Goal: Task Accomplishment & Management: Manage account settings

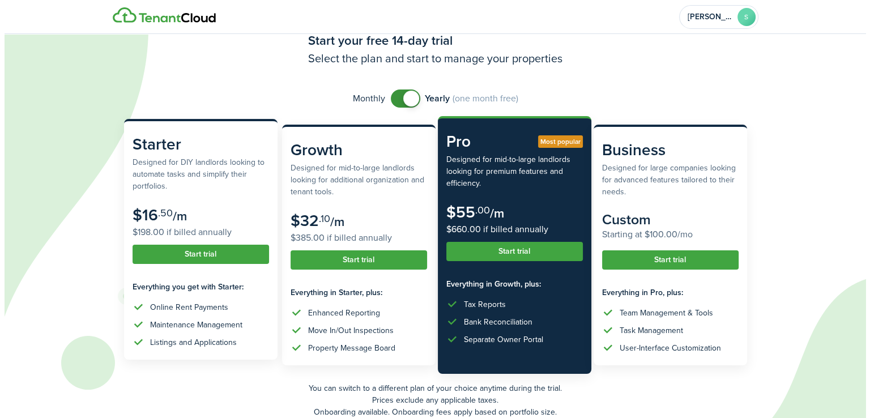
scroll to position [57, 0]
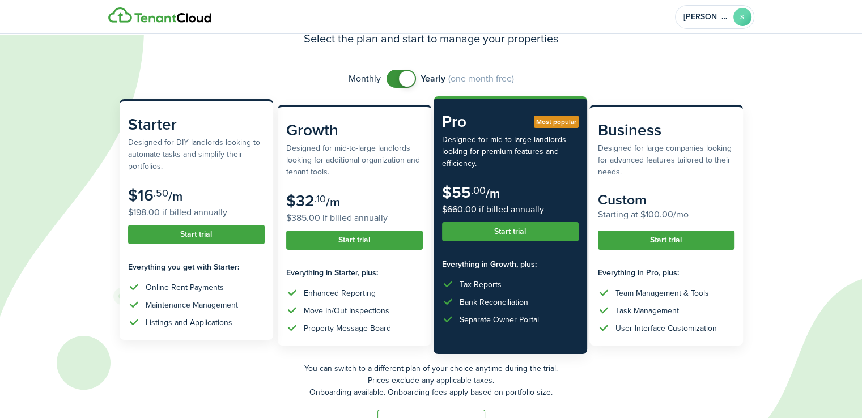
click at [199, 232] on button "Start trial" at bounding box center [196, 234] width 137 height 19
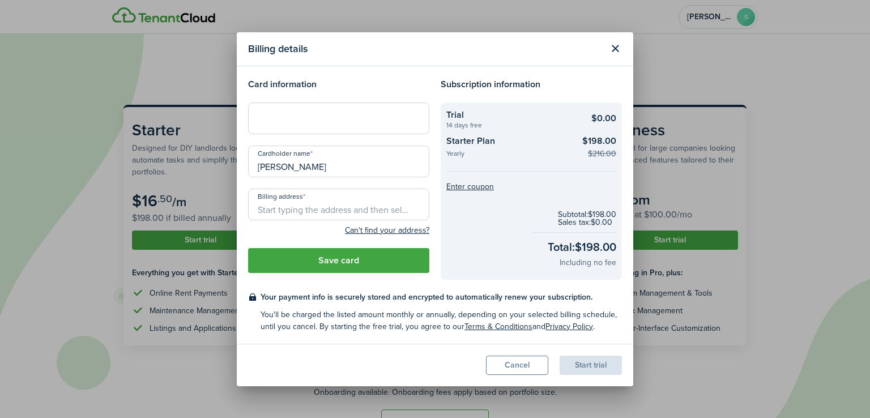
click at [320, 207] on input "Billing address" at bounding box center [338, 205] width 181 height 32
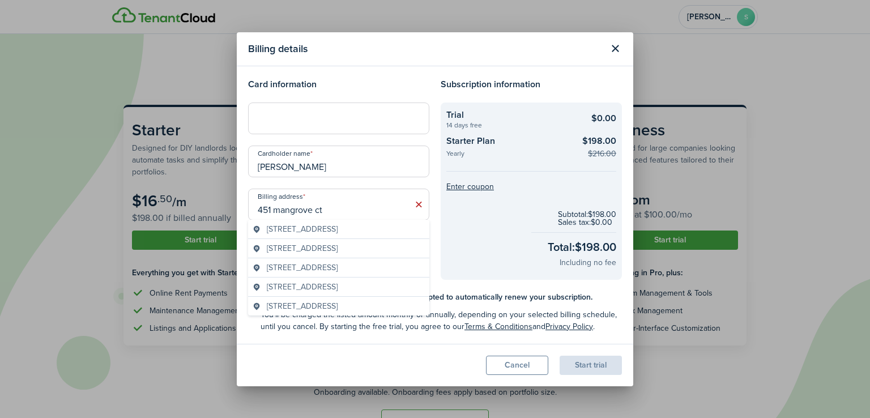
drag, startPoint x: 331, startPoint y: 233, endPoint x: 342, endPoint y: 232, distance: 11.3
click at [330, 233] on span "[STREET_ADDRESS]" at bounding box center [302, 229] width 71 height 12
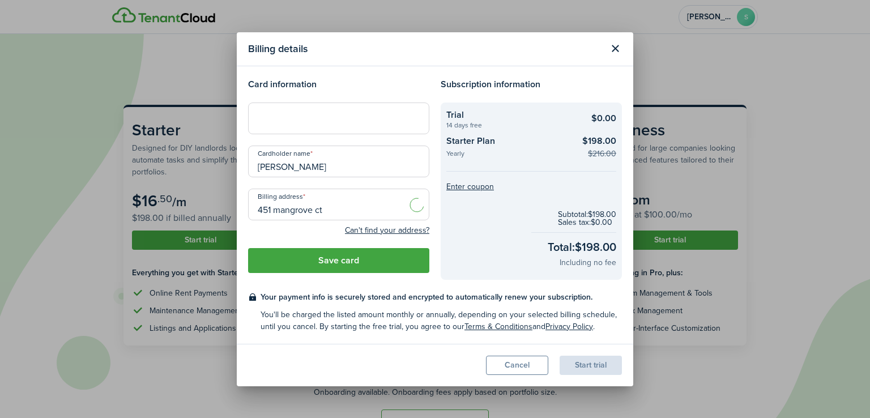
type input "[STREET_ADDRESS]"
click at [422, 348] on modal-footer "Cancel Start trial" at bounding box center [435, 365] width 397 height 42
click at [335, 210] on input "[STREET_ADDRESS]" at bounding box center [338, 205] width 181 height 32
click at [307, 233] on div "Can't find your address?" at bounding box center [338, 230] width 181 height 14
click at [366, 260] on button "Save card" at bounding box center [338, 260] width 181 height 25
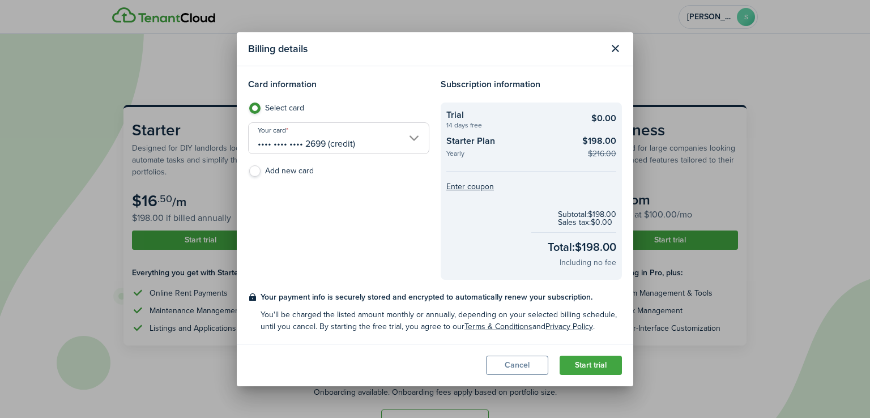
click at [606, 368] on button "Start trial" at bounding box center [591, 365] width 62 height 19
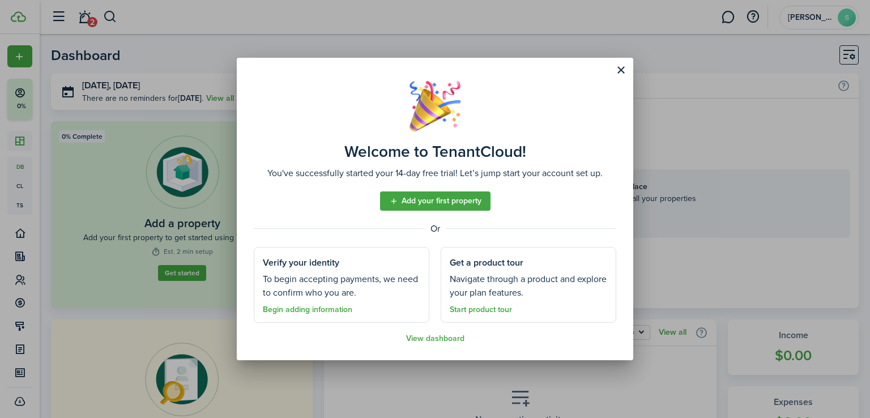
click at [469, 205] on link "Add your first property" at bounding box center [435, 200] width 110 height 19
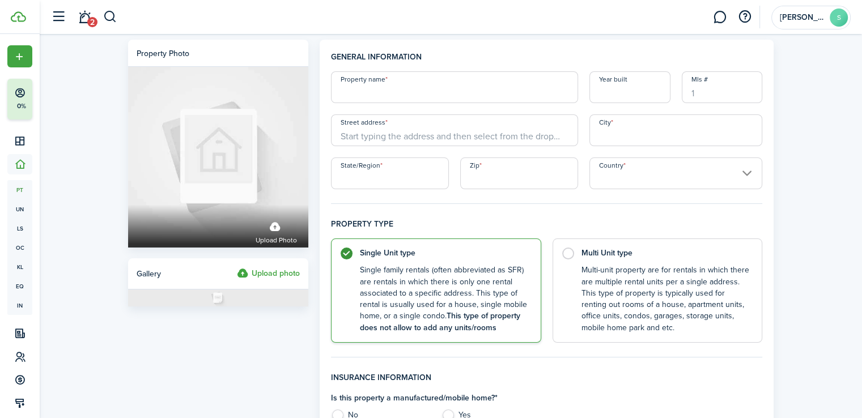
click at [437, 87] on input "Property name" at bounding box center [454, 87] width 247 height 32
type input "8857 Roll Right Ct"
click at [638, 93] on input "Year built" at bounding box center [629, 87] width 81 height 32
type input "1983"
click at [394, 133] on input "Street address" at bounding box center [454, 130] width 247 height 32
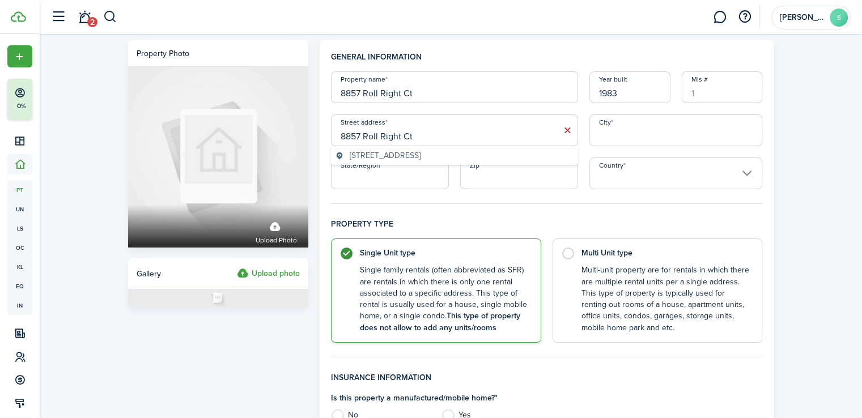
type input "8857 Roll Right Ct"
click at [420, 151] on span "[STREET_ADDRESS]" at bounding box center [385, 156] width 71 height 12
type input "Columbia"
type input "MD"
type input "21045"
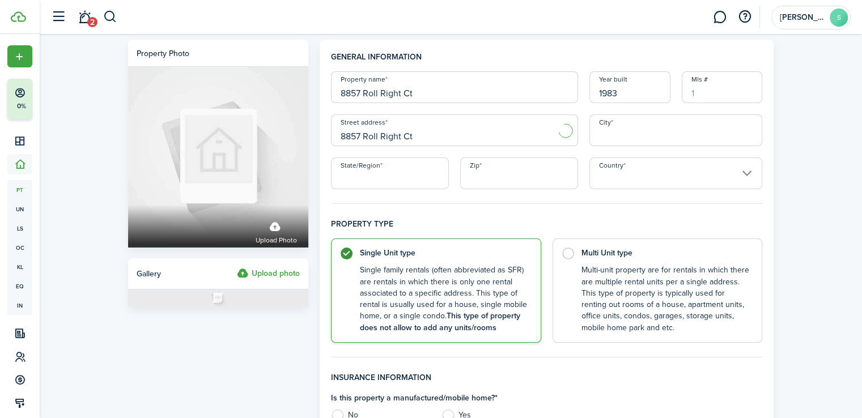
type input "[GEOGRAPHIC_DATA]"
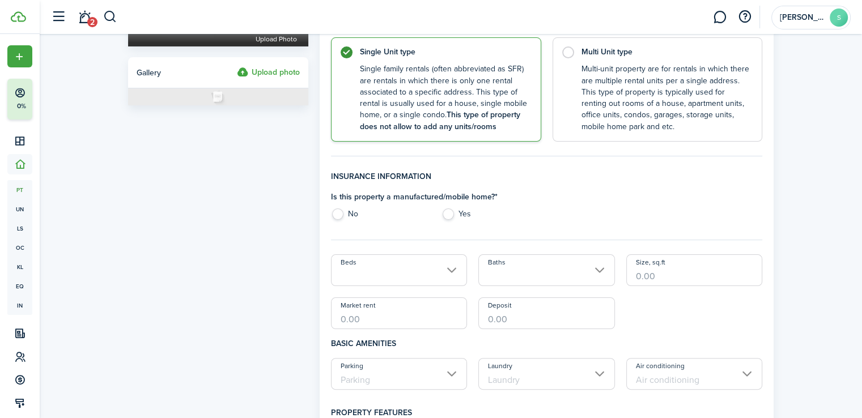
scroll to position [227, 0]
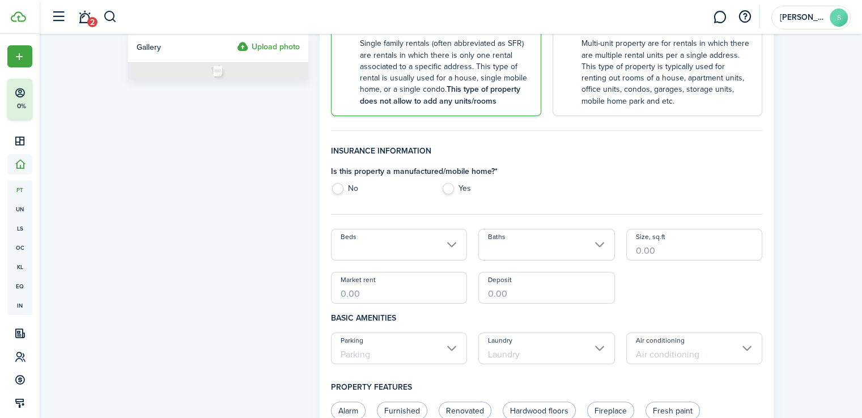
click at [340, 190] on label "No" at bounding box center [380, 191] width 99 height 17
radio input "true"
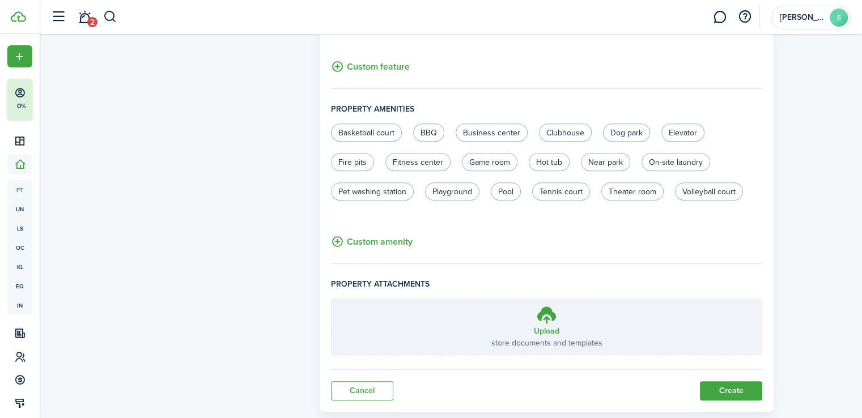
scroll to position [703, 0]
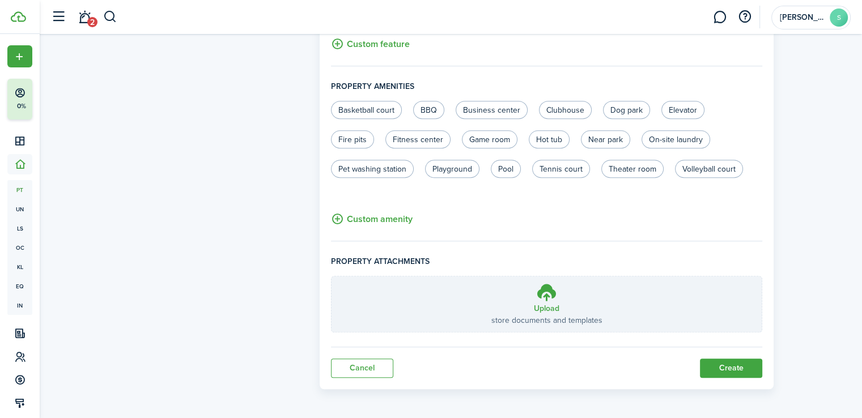
drag, startPoint x: 743, startPoint y: 365, endPoint x: 795, endPoint y: 361, distance: 51.7
click at [744, 364] on button "Create" at bounding box center [731, 368] width 62 height 19
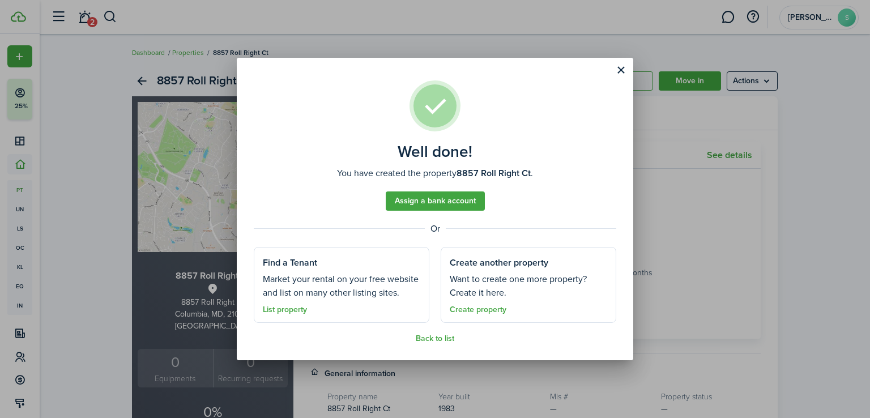
click at [625, 69] on button "Close modal" at bounding box center [620, 70] width 19 height 19
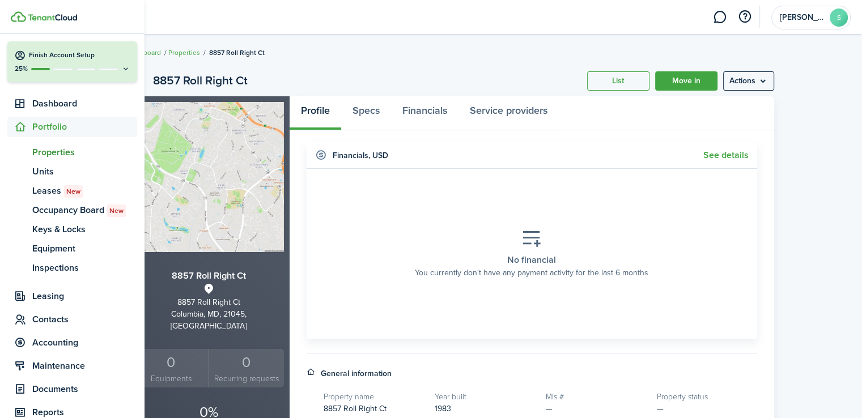
scroll to position [57, 0]
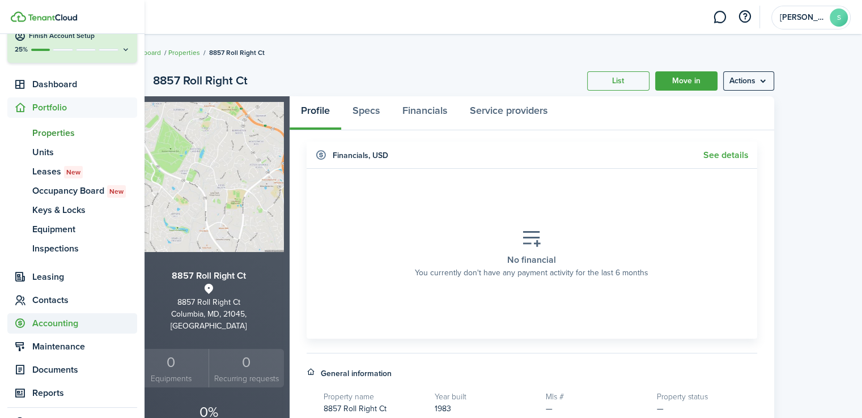
click at [58, 325] on span "Accounting" at bounding box center [84, 324] width 105 height 14
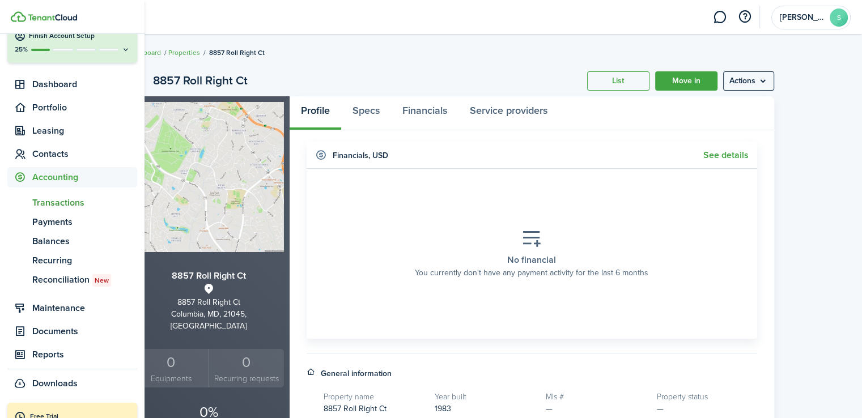
click at [68, 205] on span "Transactions" at bounding box center [84, 203] width 105 height 14
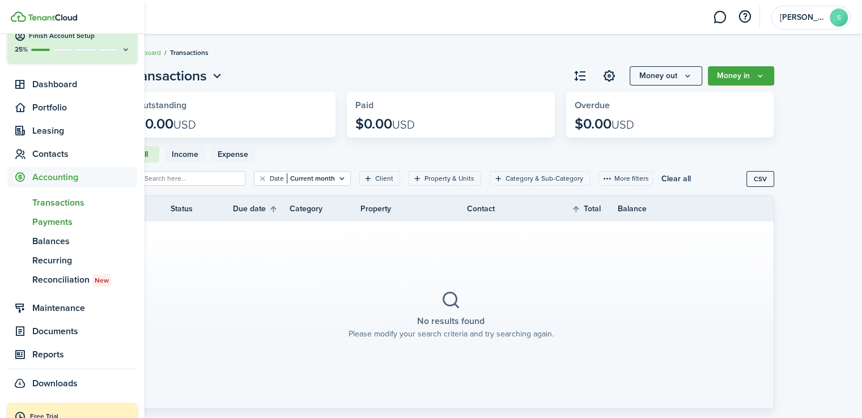
click at [59, 223] on span "Payments" at bounding box center [84, 222] width 105 height 14
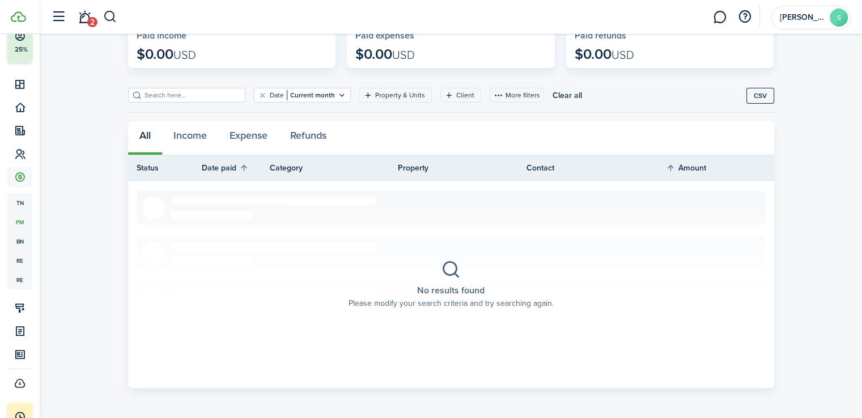
scroll to position [74, 0]
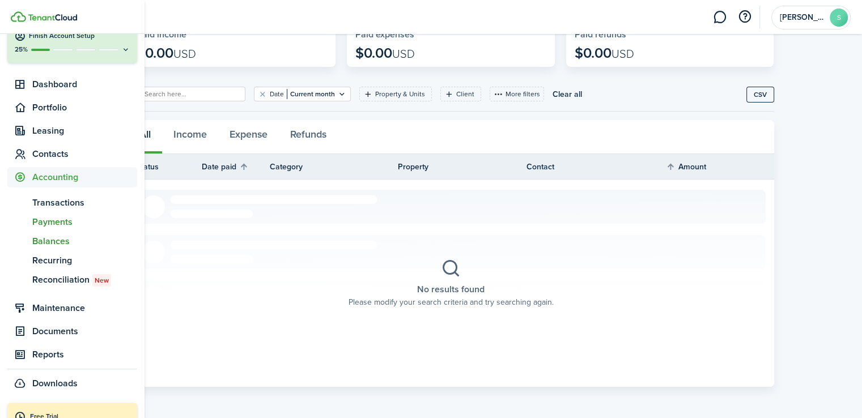
click at [44, 242] on span "Balances" at bounding box center [84, 242] width 105 height 14
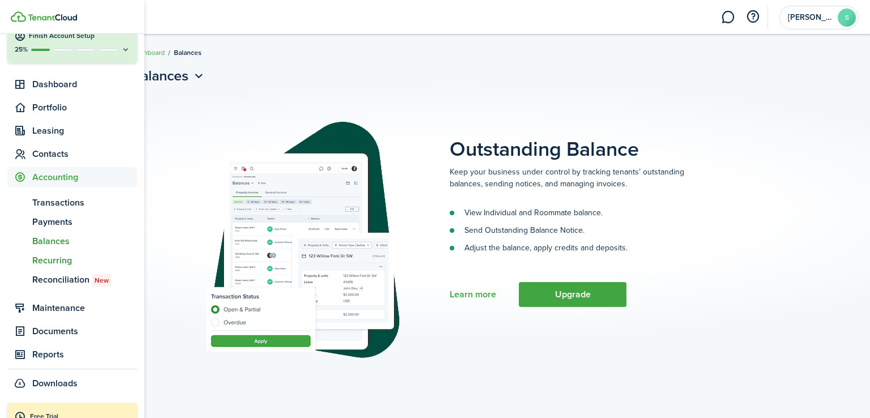
click at [57, 264] on span "Recurring" at bounding box center [84, 261] width 105 height 14
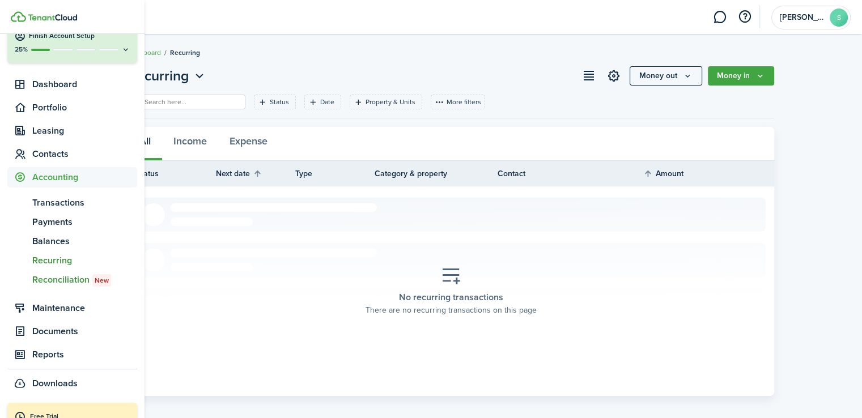
click at [59, 277] on span "Reconciliation New" at bounding box center [84, 280] width 105 height 14
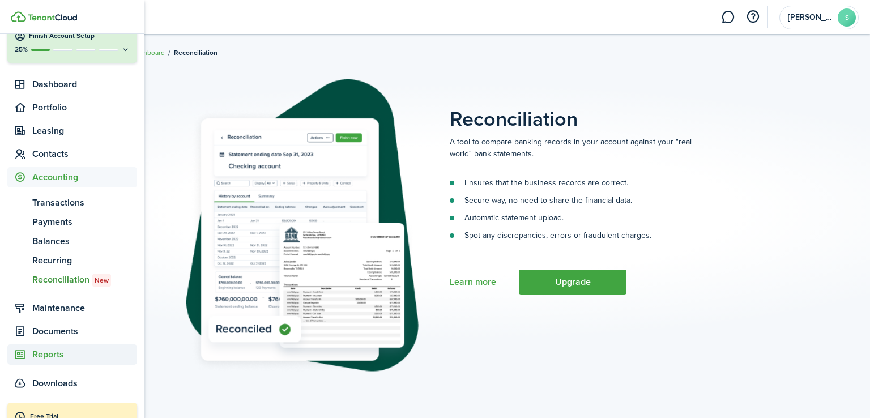
click at [50, 352] on span "Reports" at bounding box center [84, 355] width 105 height 14
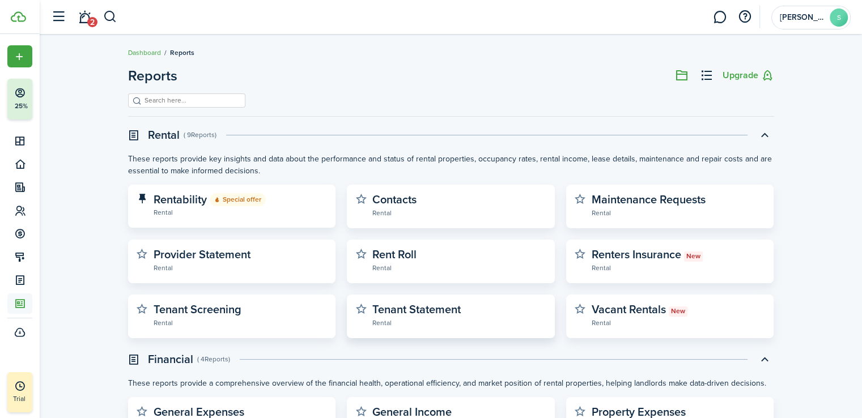
click at [430, 310] on widget-stats-description "Tenant Statement" at bounding box center [416, 309] width 88 height 17
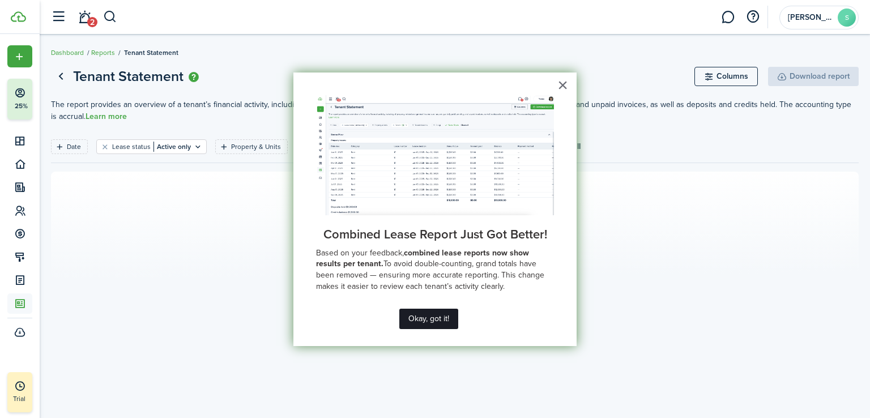
click at [452, 315] on button "Okay, got it!" at bounding box center [428, 319] width 59 height 20
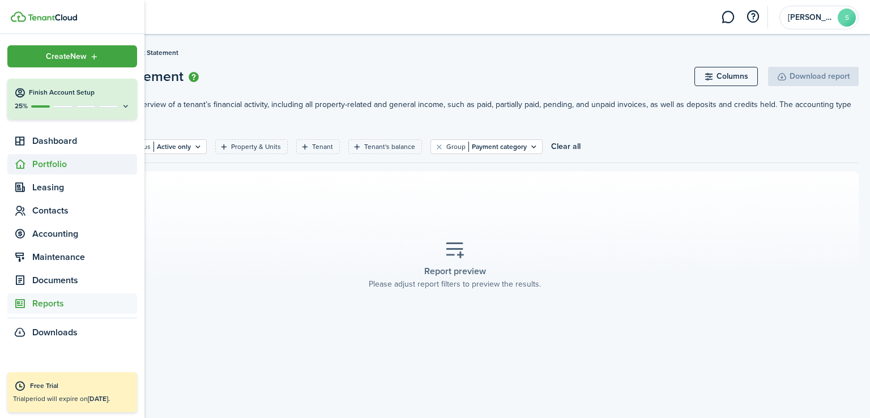
click at [45, 159] on span "Portfolio" at bounding box center [84, 165] width 105 height 14
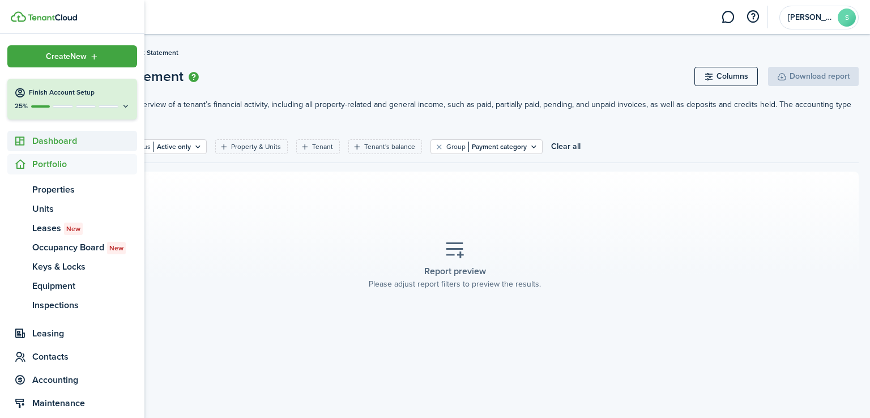
click at [45, 144] on span "Dashboard" at bounding box center [84, 141] width 105 height 14
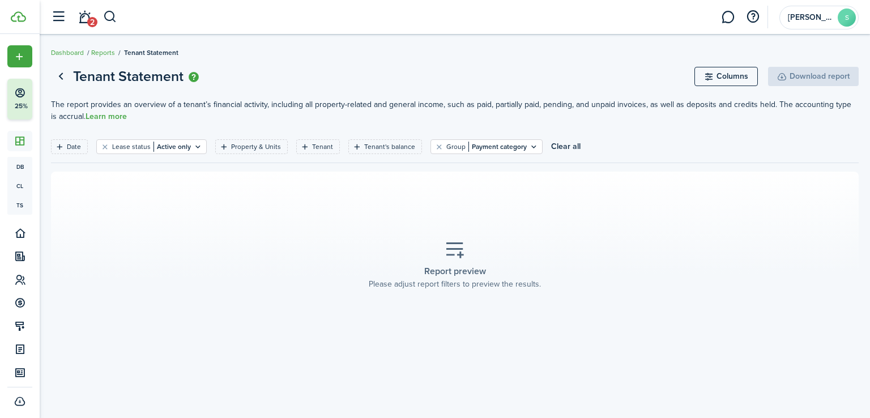
click at [63, 77] on link "Go back" at bounding box center [60, 76] width 19 height 19
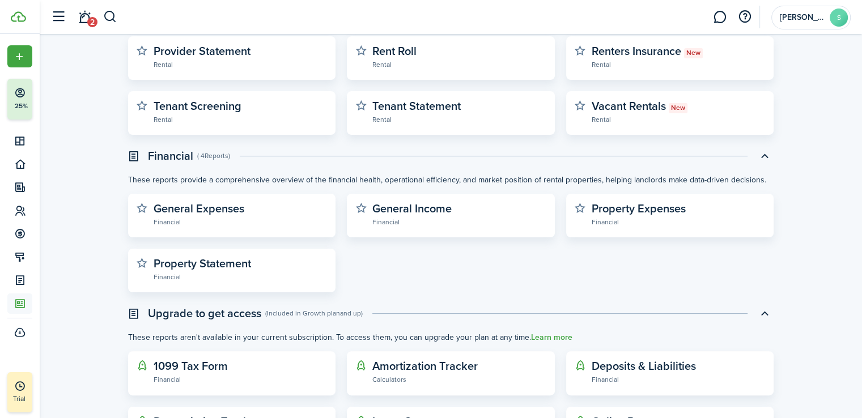
scroll to position [208, 0]
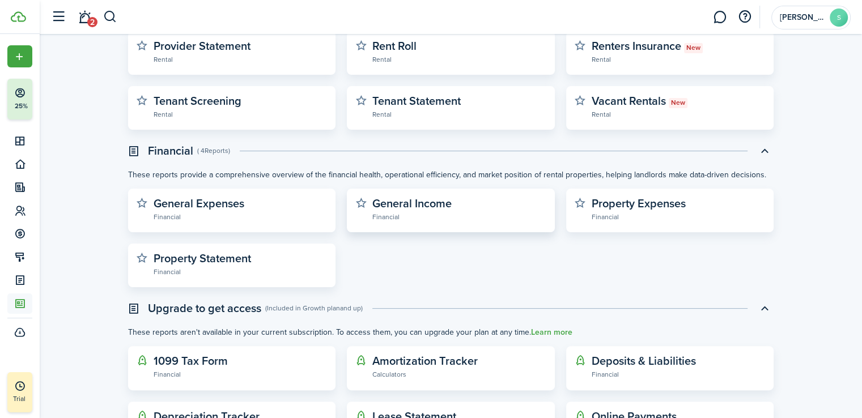
click at [419, 207] on widget-stats-description "General Income" at bounding box center [411, 203] width 79 height 17
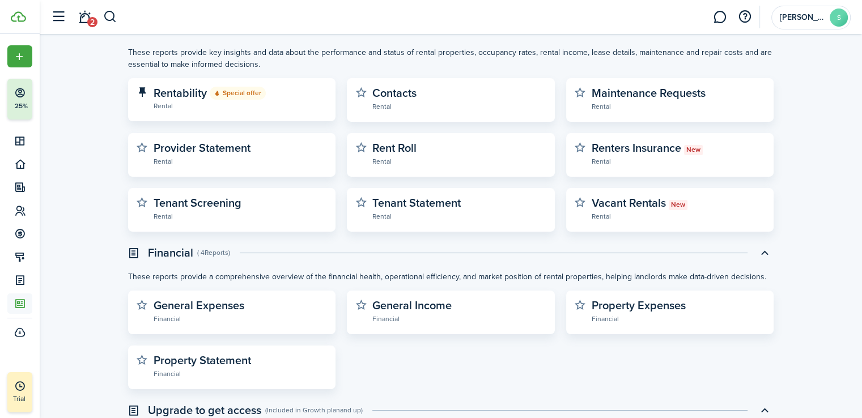
scroll to position [113, 0]
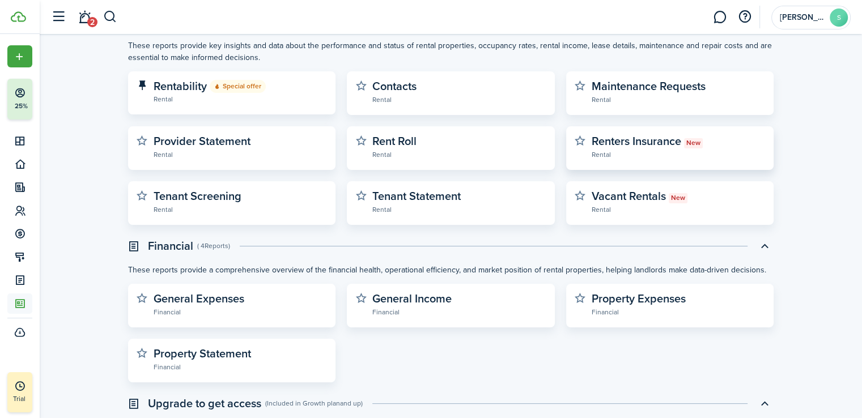
click at [623, 139] on widget-stats-description "Renters Insurance New" at bounding box center [646, 141] width 111 height 17
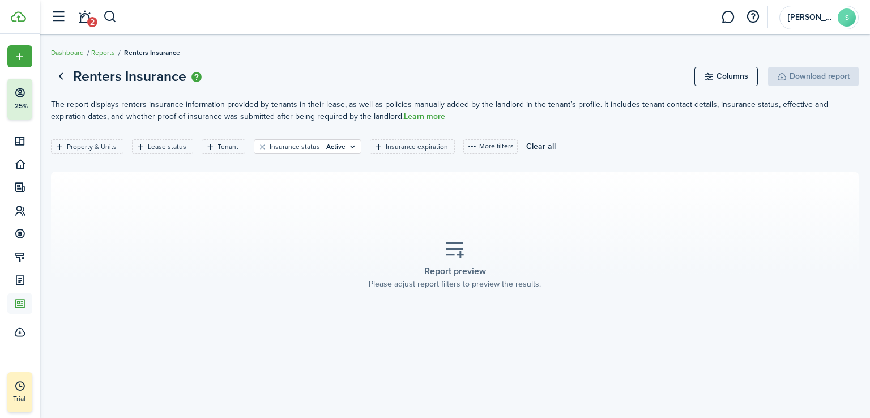
click at [59, 76] on link "Go back" at bounding box center [60, 76] width 19 height 19
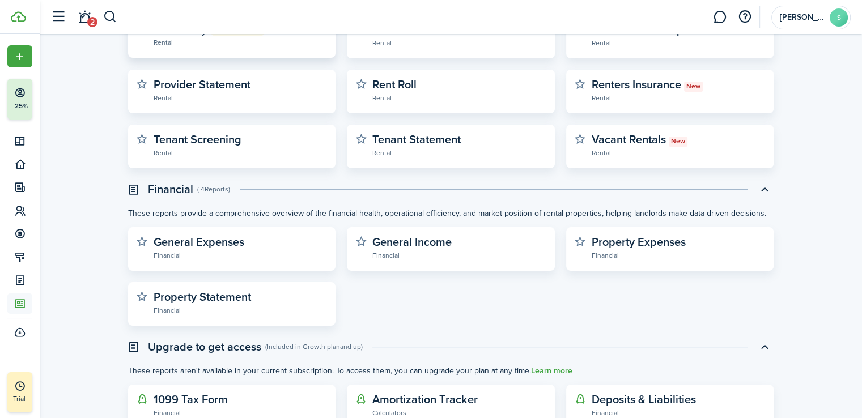
scroll to position [113, 0]
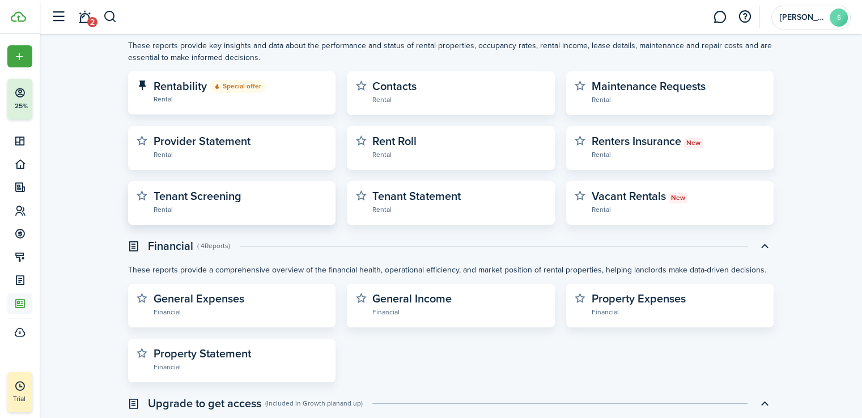
click at [197, 195] on widget-stats-description "Tenant Screening" at bounding box center [198, 196] width 88 height 17
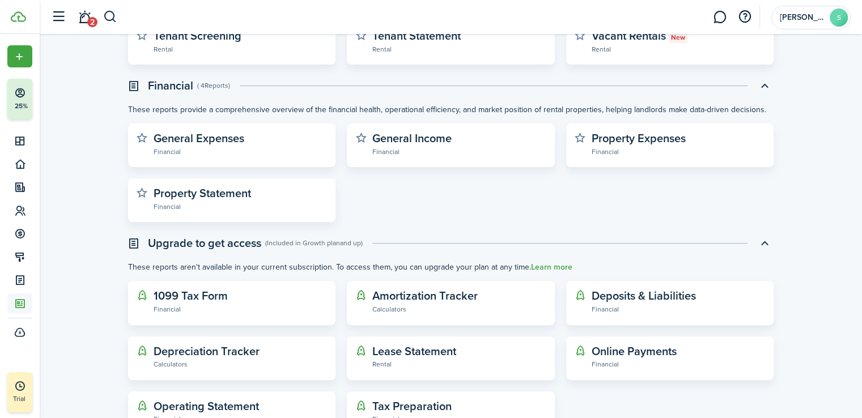
scroll to position [322, 0]
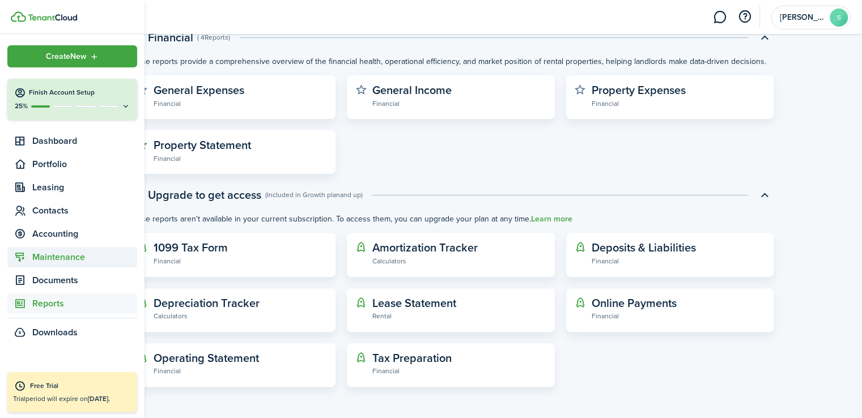
click at [38, 259] on span "Maintenance" at bounding box center [84, 257] width 105 height 14
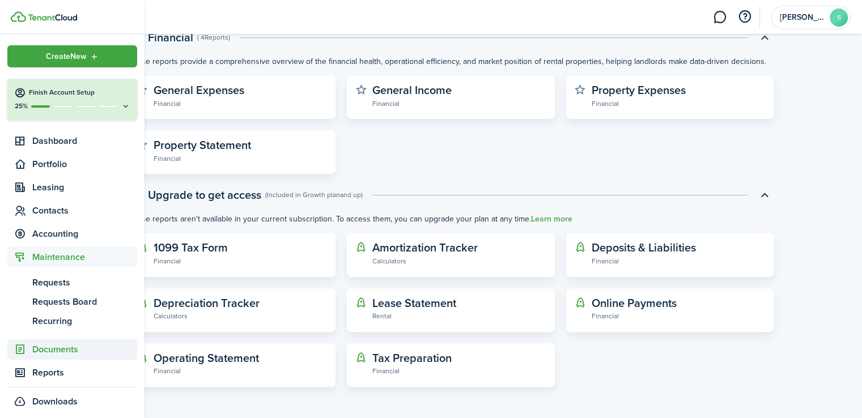
click at [76, 347] on span "Documents" at bounding box center [84, 350] width 105 height 14
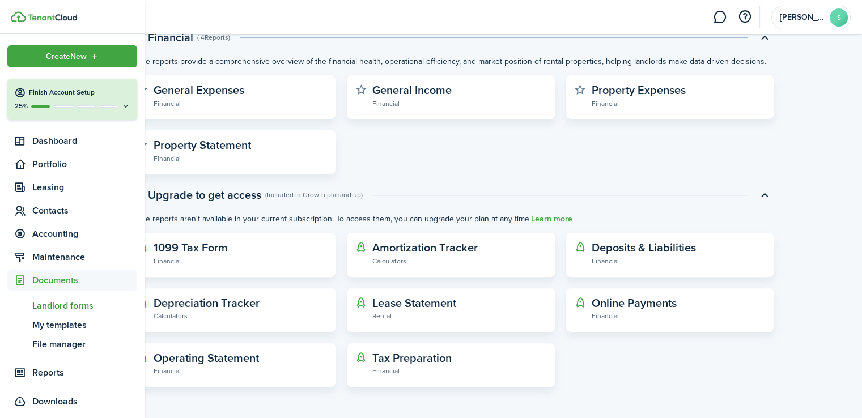
click at [84, 304] on span "Landlord forms" at bounding box center [84, 306] width 105 height 14
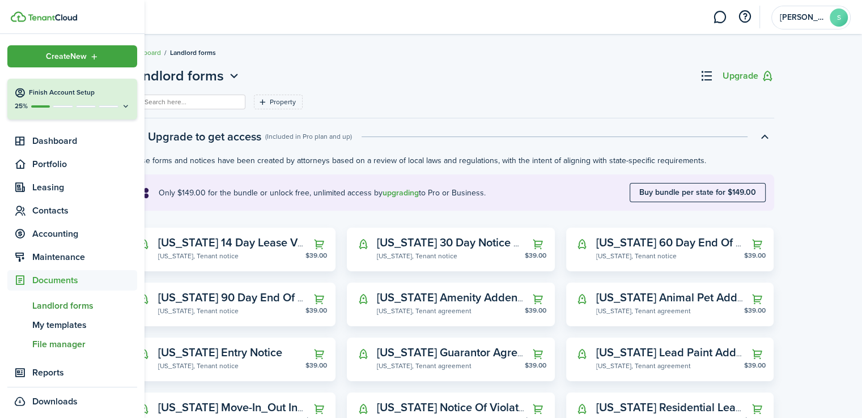
click at [71, 346] on span "File manager" at bounding box center [84, 345] width 105 height 14
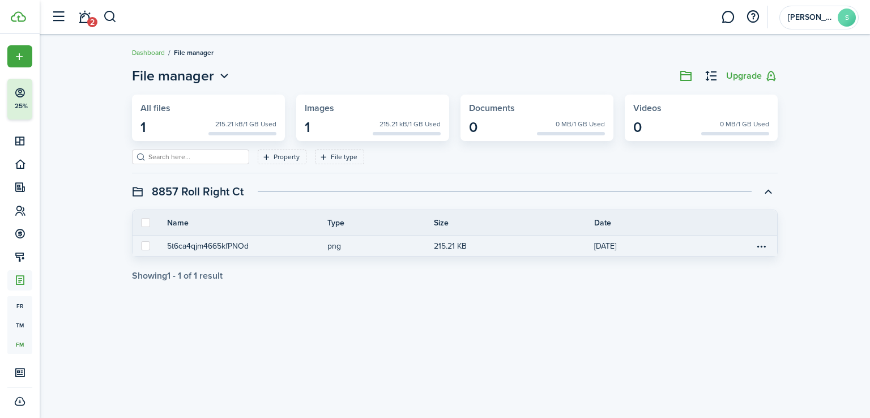
click at [145, 243] on label at bounding box center [145, 245] width 9 height 9
click at [141, 246] on input "checkbox" at bounding box center [141, 246] width 1 height 1
checkbox input "true"
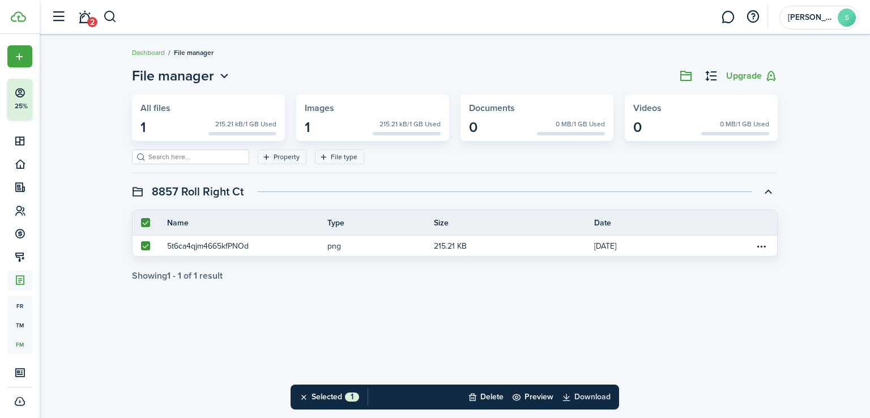
click at [598, 399] on button "Download" at bounding box center [590, 397] width 57 height 25
click at [526, 304] on div "File manager Upgrade All files 1 215.21 kB/1 GB Used Images 1 215.21 kB/1 GB Us…" at bounding box center [455, 226] width 831 height 333
click at [186, 339] on div "File manager Upgrade All files 1 215.21 kB/1 GB Used Images 1 215.21 kB/1 GB Us…" at bounding box center [455, 226] width 831 height 333
click at [285, 159] on filter-tag-label "Property" at bounding box center [287, 157] width 26 height 10
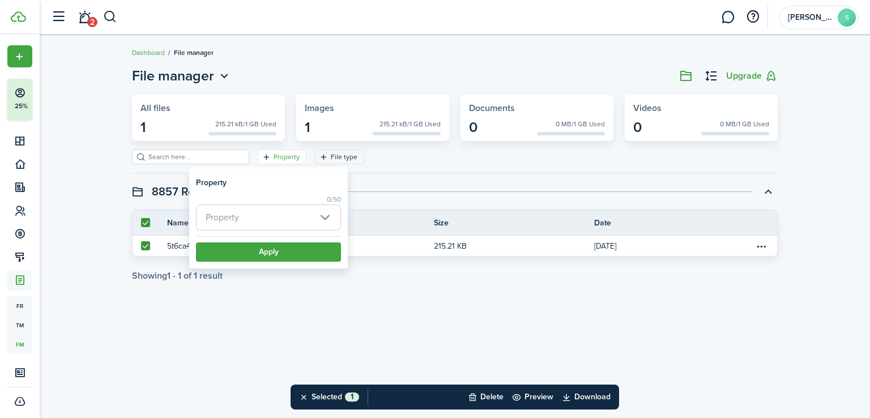
click at [374, 308] on div "File manager Upgrade All files 1 215.21 kB/1 GB Used Images 1 215.21 kB/1 GB Us…" at bounding box center [455, 226] width 831 height 333
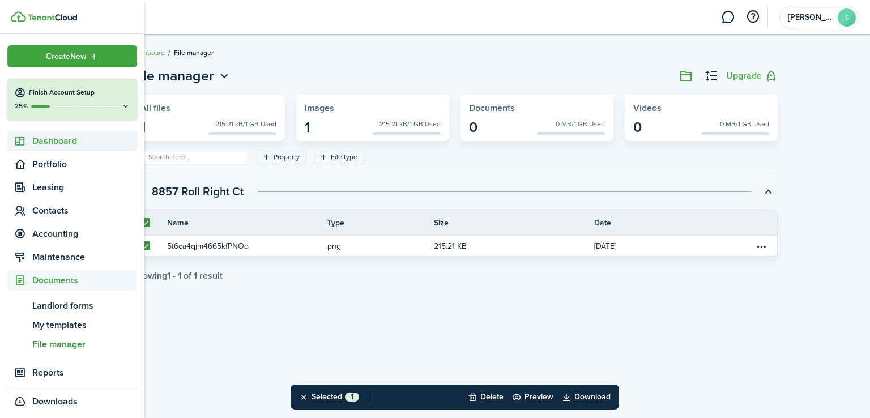
click at [63, 141] on span "Dashboard" at bounding box center [84, 141] width 105 height 14
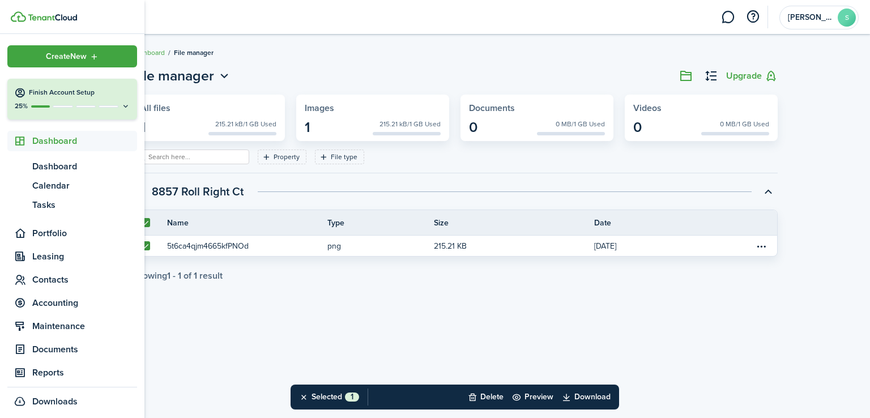
click at [43, 142] on span "Dashboard" at bounding box center [84, 141] width 105 height 14
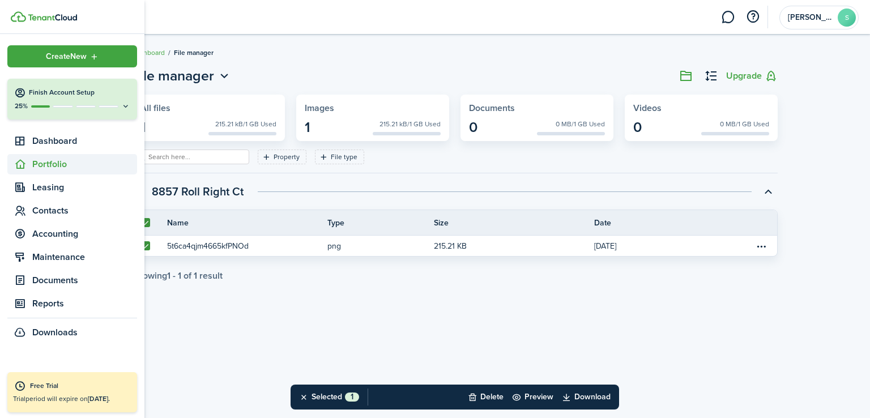
click at [52, 163] on span "Portfolio" at bounding box center [84, 165] width 105 height 14
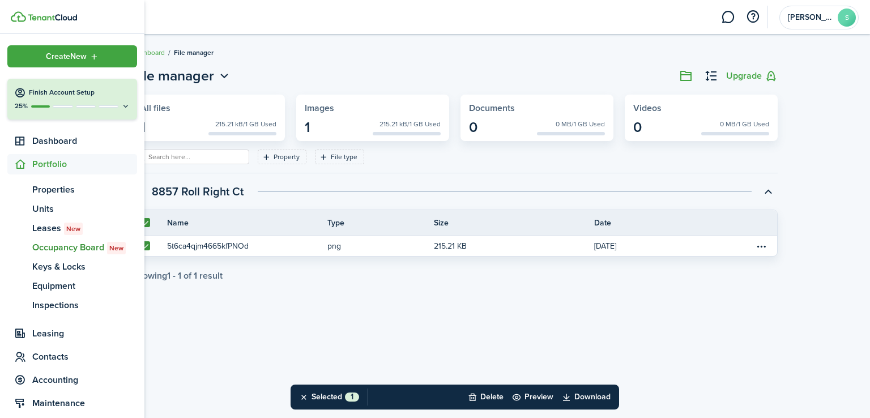
click at [78, 245] on span "Occupancy Board New" at bounding box center [84, 248] width 105 height 14
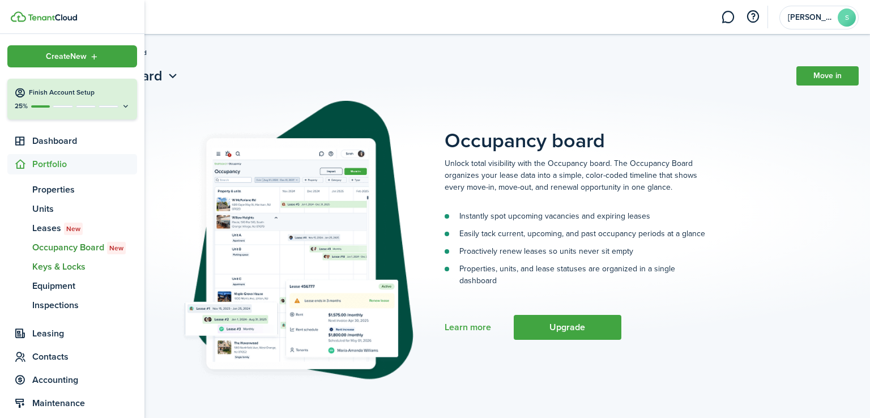
click at [78, 265] on span "Keys & Locks" at bounding box center [84, 267] width 105 height 14
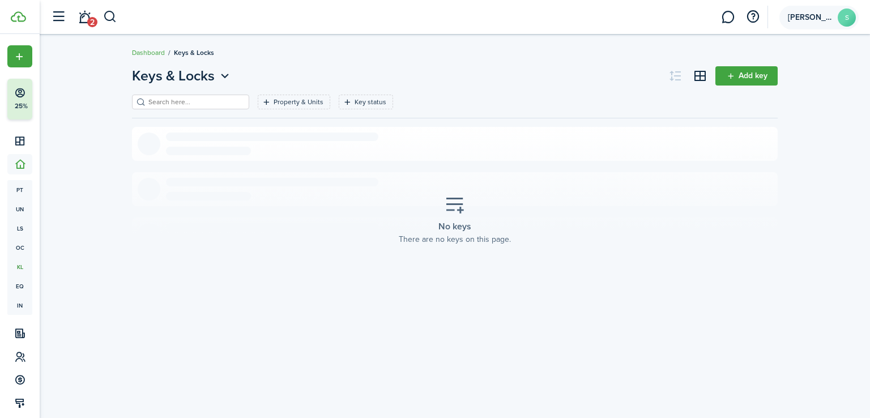
click at [807, 19] on span "[PERSON_NAME]" at bounding box center [810, 18] width 45 height 8
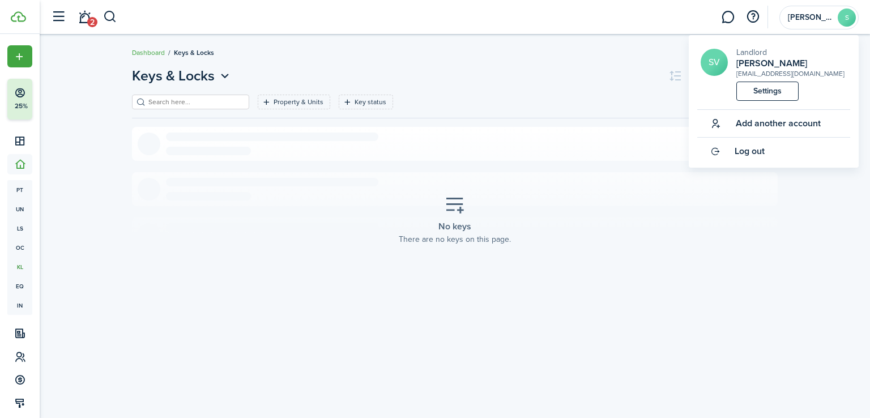
click at [753, 279] on section "No keys There are no keys on this page." at bounding box center [455, 220] width 646 height 187
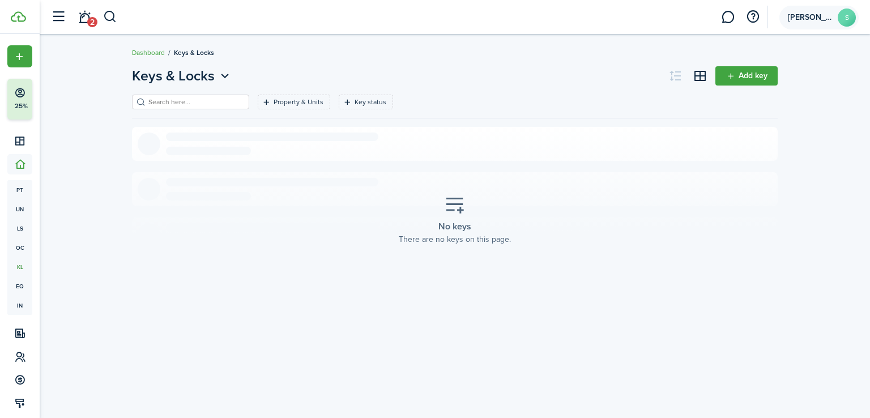
click at [803, 14] on span "[PERSON_NAME]" at bounding box center [810, 18] width 45 height 8
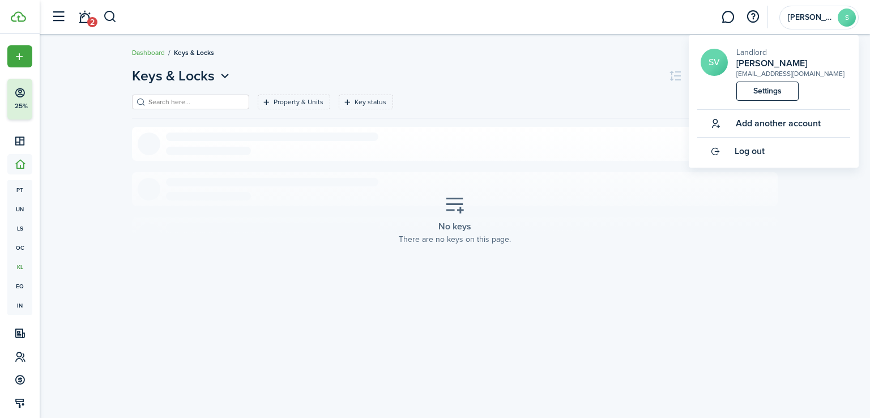
click at [792, 88] on link "Settings" at bounding box center [768, 91] width 62 height 19
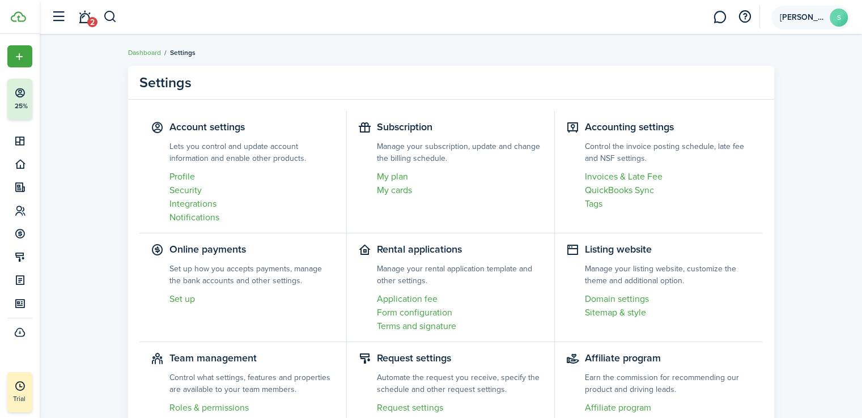
click at [841, 20] on avatar-text "S" at bounding box center [838, 17] width 18 height 18
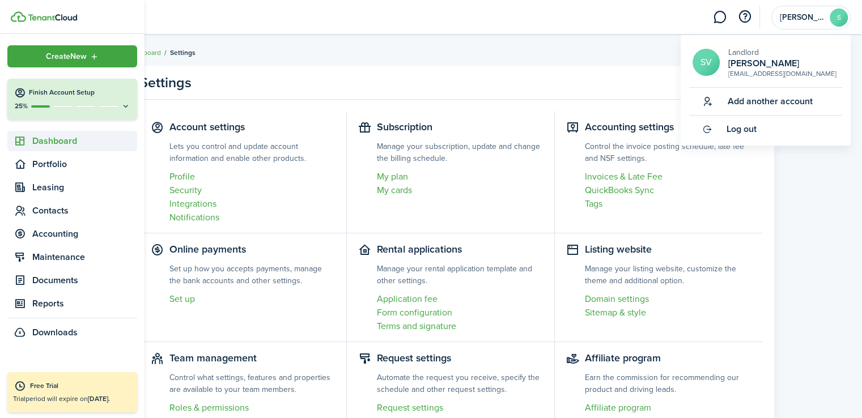
click at [52, 141] on span "Dashboard" at bounding box center [84, 141] width 105 height 14
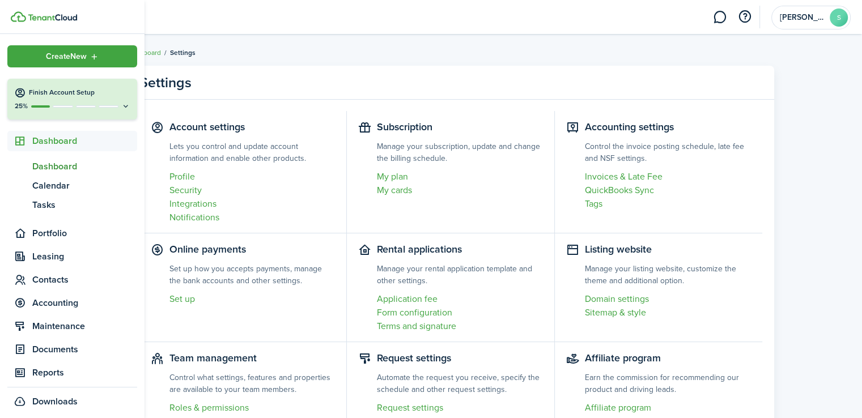
click at [73, 173] on link "db Dashboard" at bounding box center [72, 166] width 130 height 19
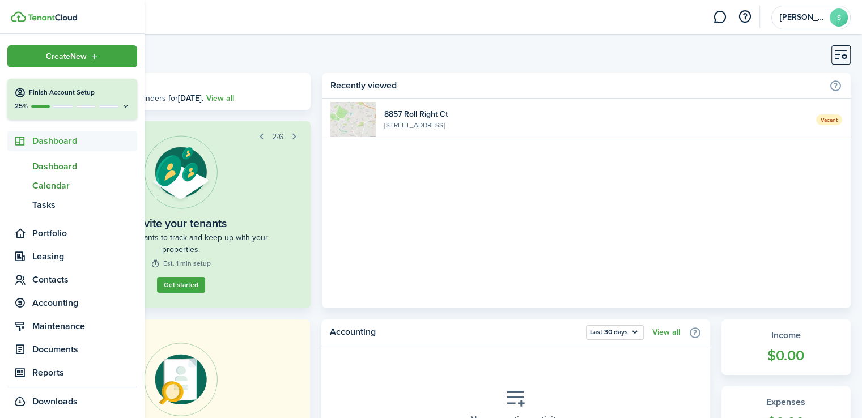
click at [45, 184] on span "Calendar" at bounding box center [84, 186] width 105 height 14
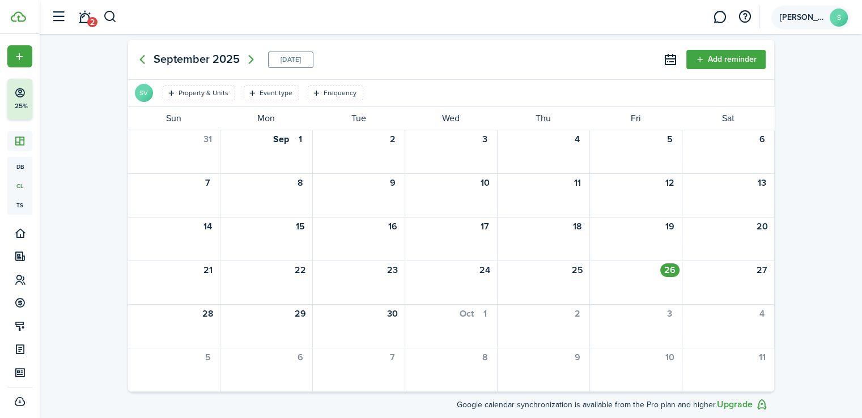
click at [808, 18] on span "[PERSON_NAME]" at bounding box center [802, 18] width 45 height 8
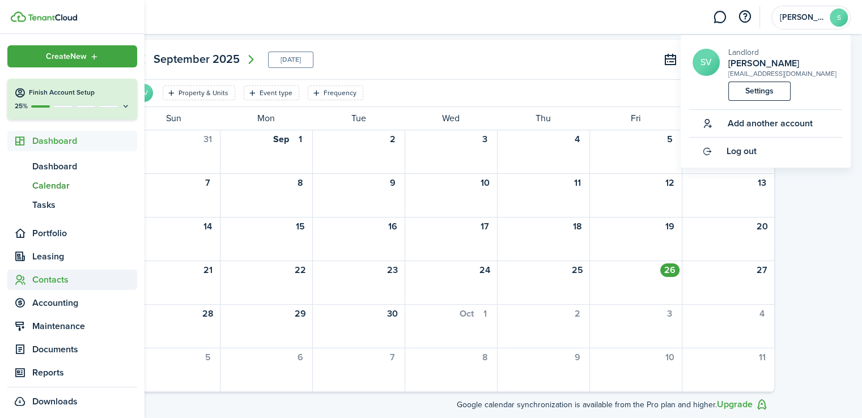
click at [51, 286] on span "Contacts" at bounding box center [84, 280] width 105 height 14
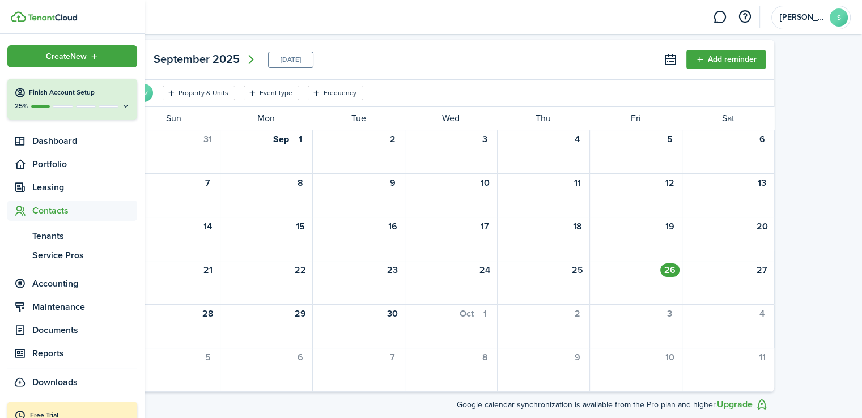
click at [51, 286] on span "Accounting" at bounding box center [84, 284] width 105 height 14
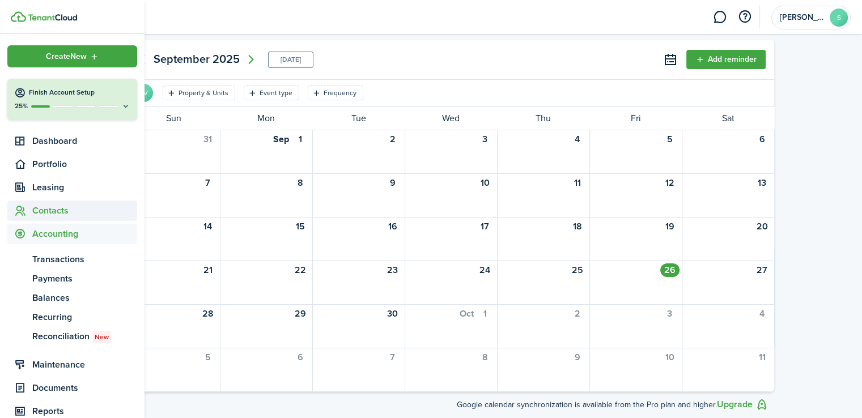
click at [50, 201] on span "Contacts" at bounding box center [72, 211] width 130 height 20
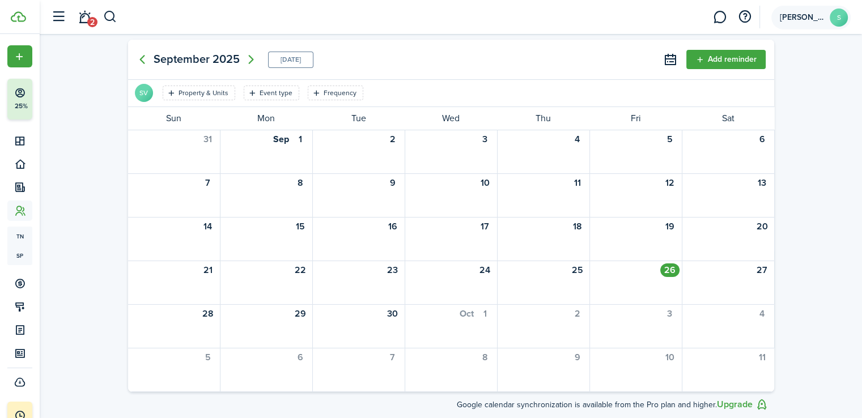
click at [830, 15] on avatar-text "S" at bounding box center [838, 17] width 18 height 18
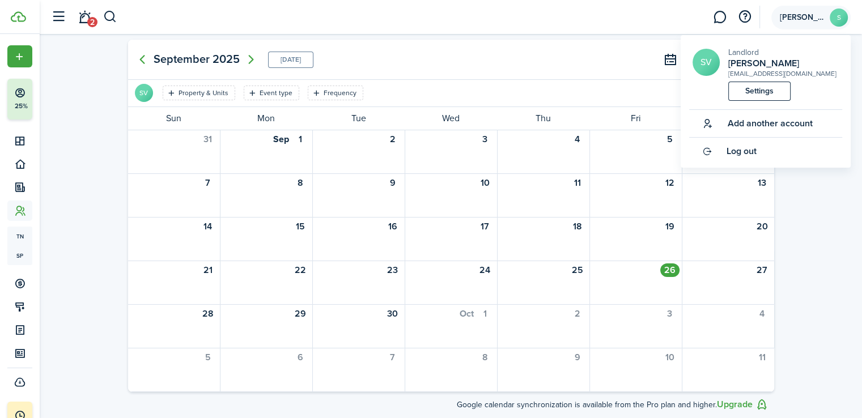
click at [836, 19] on avatar-text "S" at bounding box center [838, 17] width 18 height 18
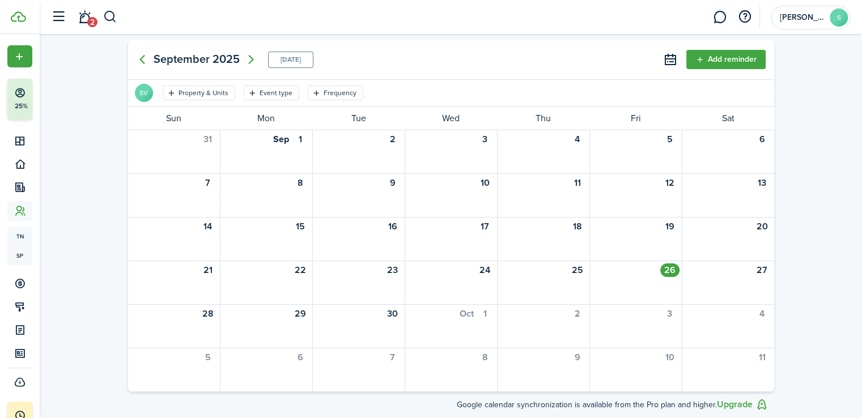
click at [104, 70] on div "[DATE] [DATE] Add reminder SV Property & Units Event type Frequency Save filter…" at bounding box center [451, 228] width 822 height 389
click at [806, 20] on span "[PERSON_NAME]" at bounding box center [802, 18] width 45 height 8
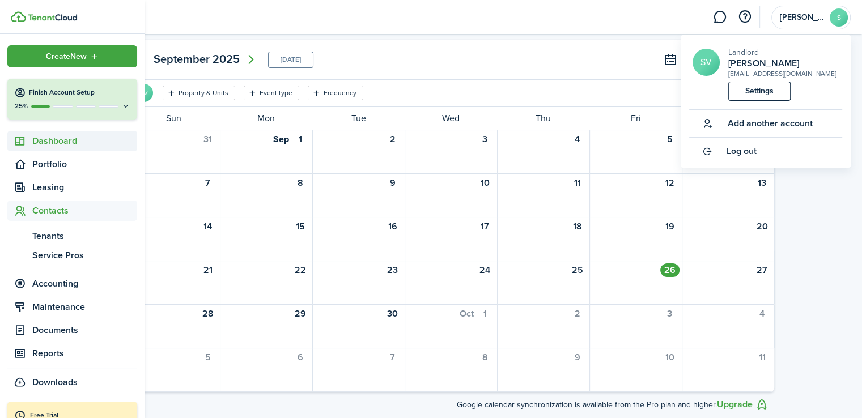
click at [70, 144] on span "Dashboard" at bounding box center [84, 141] width 105 height 14
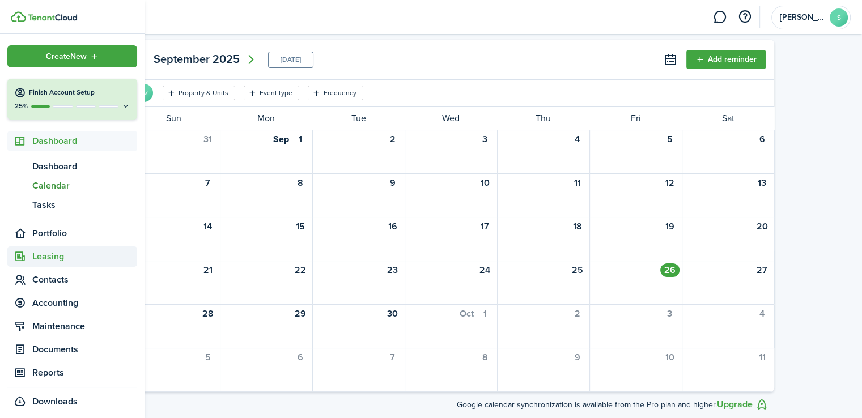
click at [51, 259] on span "Leasing" at bounding box center [84, 257] width 105 height 14
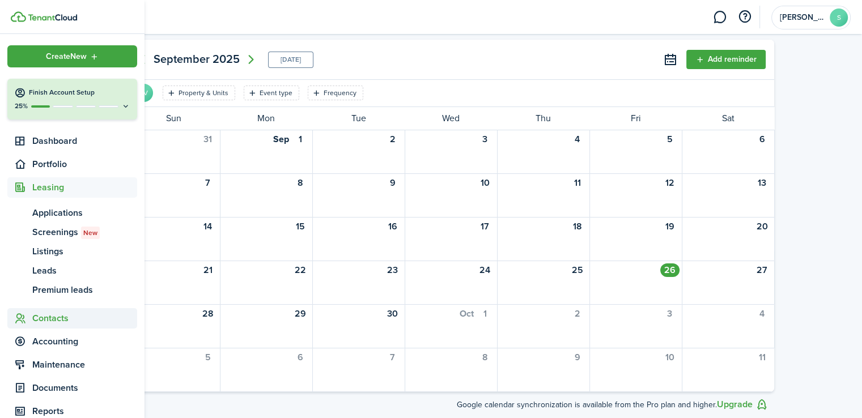
click at [48, 320] on span "Contacts" at bounding box center [84, 319] width 105 height 14
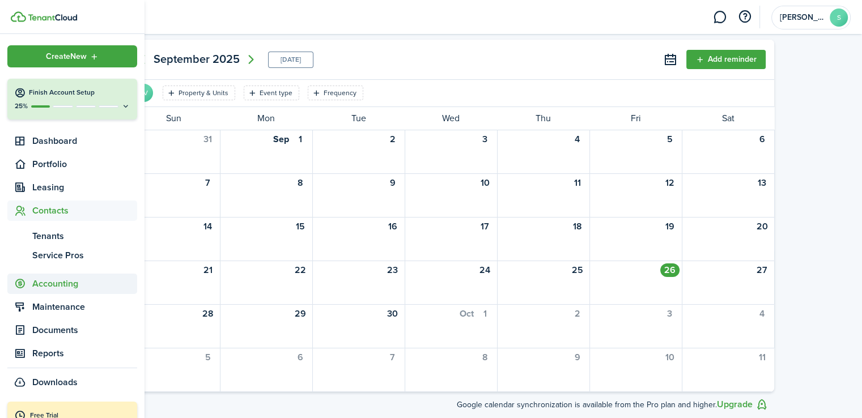
click at [66, 284] on span "Accounting" at bounding box center [84, 284] width 105 height 14
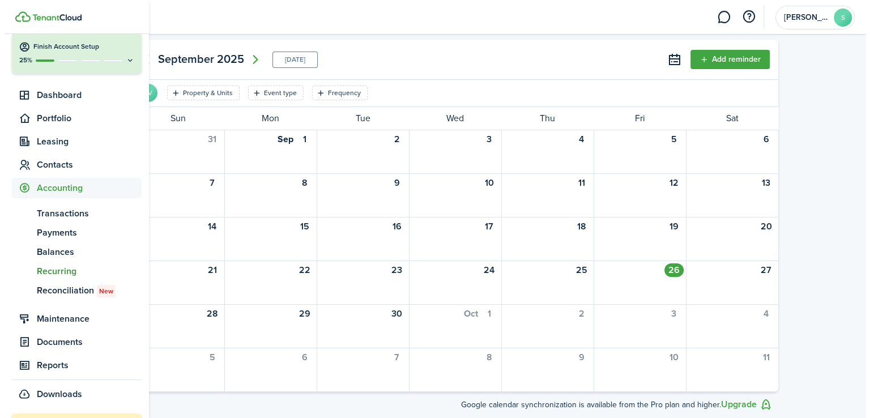
scroll to position [88, 0]
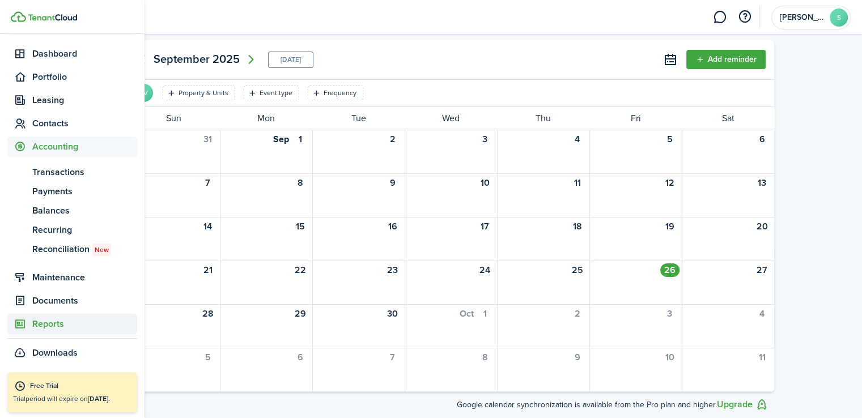
click at [48, 321] on span "Reports" at bounding box center [84, 324] width 105 height 14
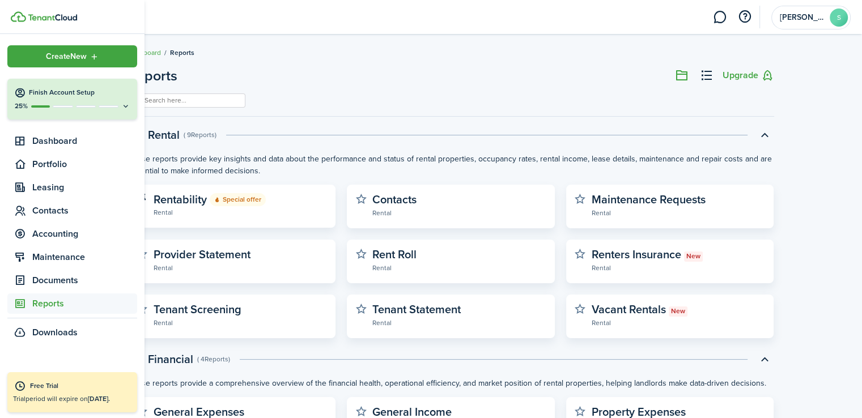
click at [49, 381] on div "Free Trial" at bounding box center [80, 386] width 101 height 11
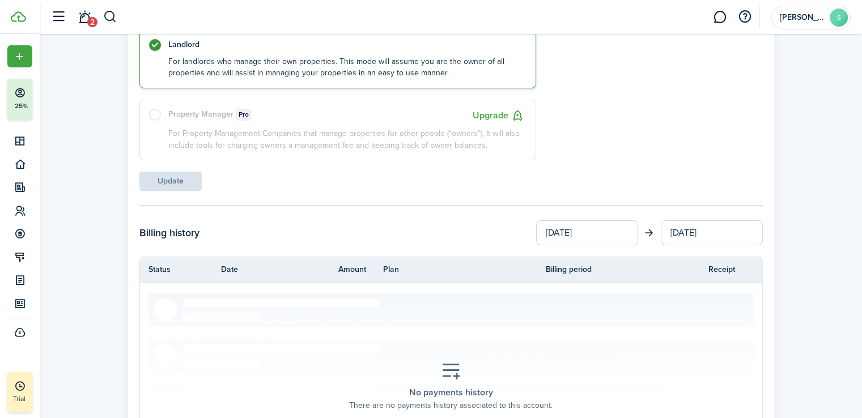
scroll to position [131, 0]
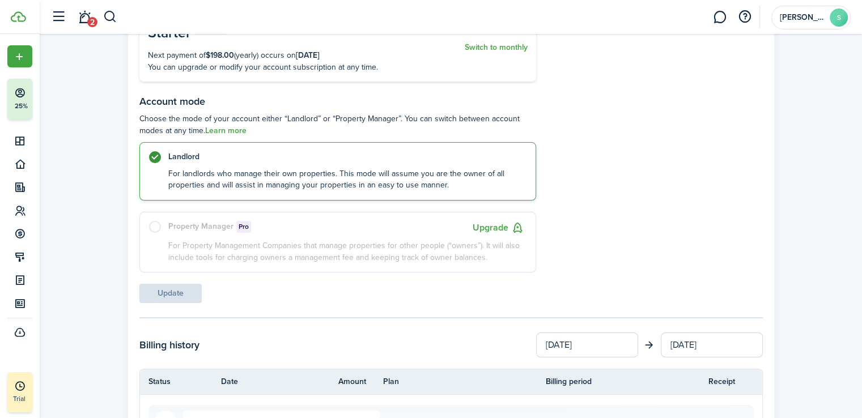
click at [159, 225] on label "Property Manager Pro Upgrade For Property Management Companies that manage prop…" at bounding box center [337, 242] width 397 height 61
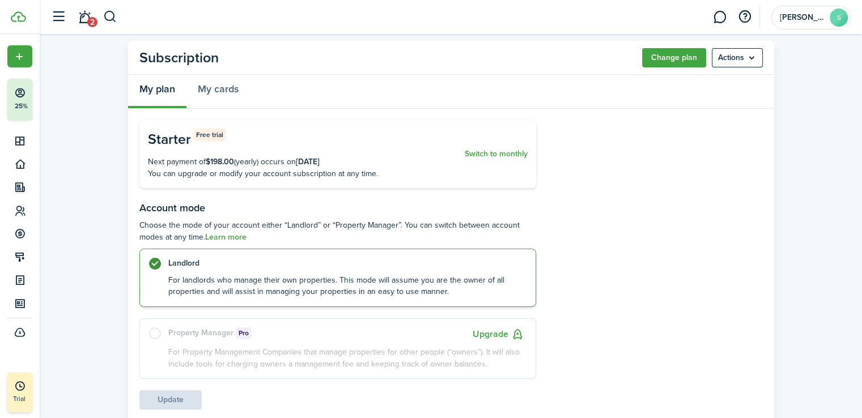
scroll to position [18, 0]
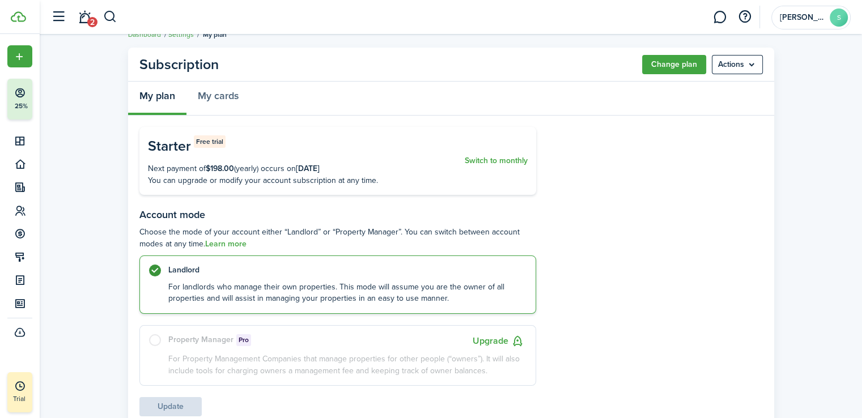
click at [752, 67] on menu-btn "Actions" at bounding box center [737, 64] width 51 height 19
click at [740, 92] on button "Cancel subscription" at bounding box center [712, 89] width 99 height 19
